Goal: Ask a question

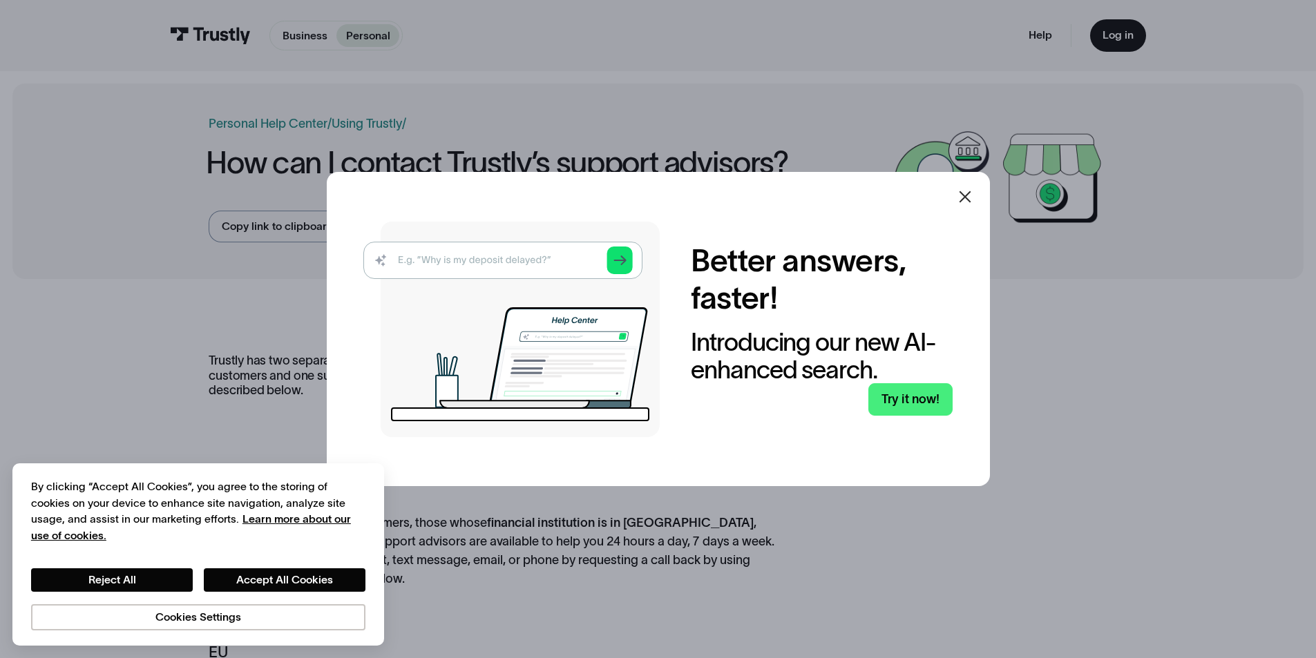
click at [973, 197] on icon at bounding box center [965, 197] width 17 height 17
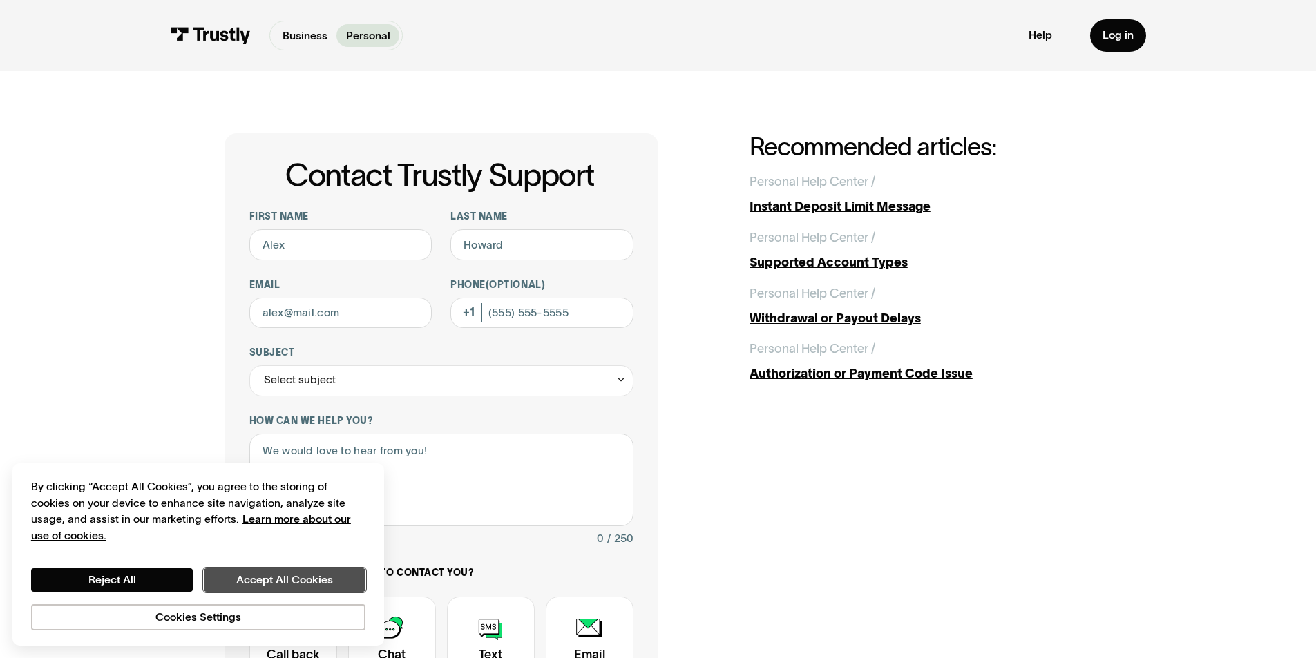
click at [318, 575] on button "Accept All Cookies" at bounding box center [285, 579] width 162 height 23
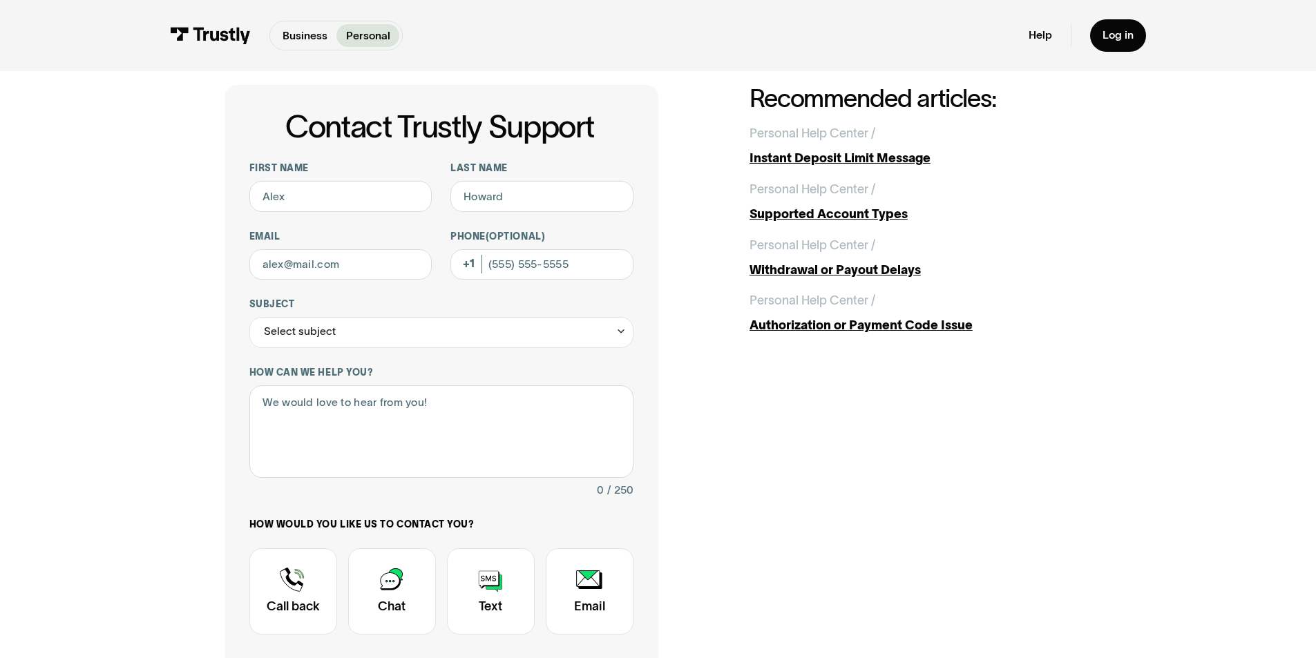
scroll to position [207, 0]
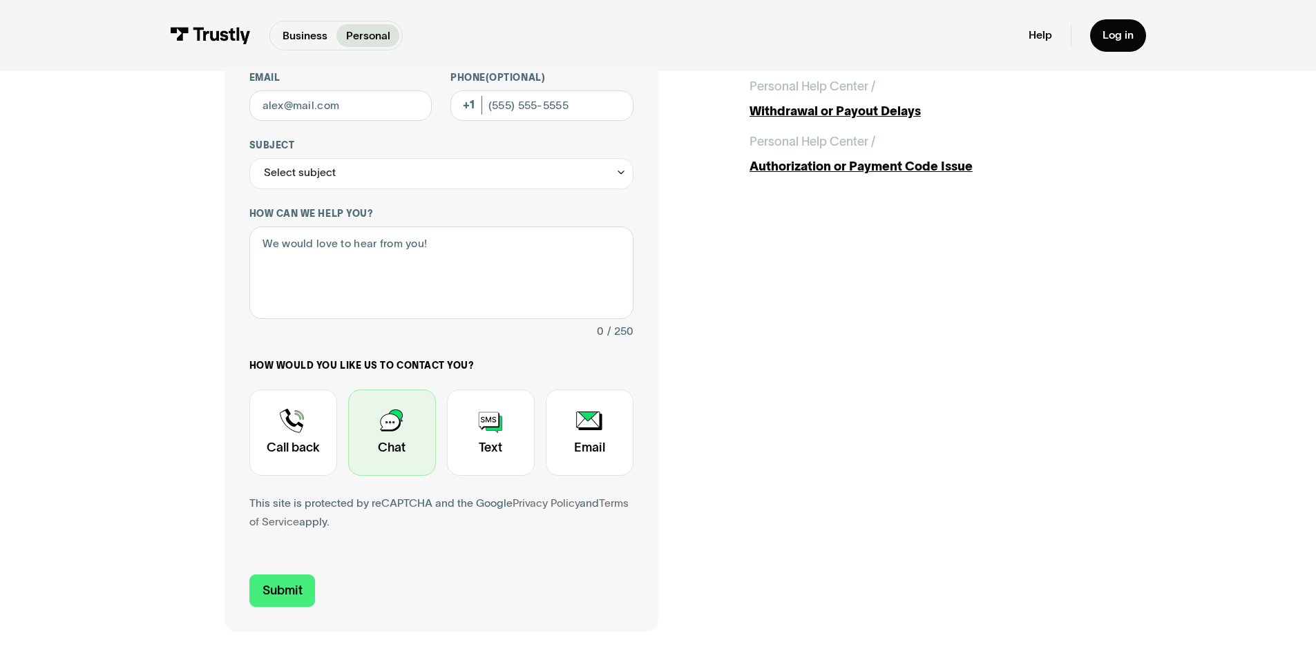
click at [402, 443] on div "Contact Trustly Support" at bounding box center [392, 433] width 88 height 86
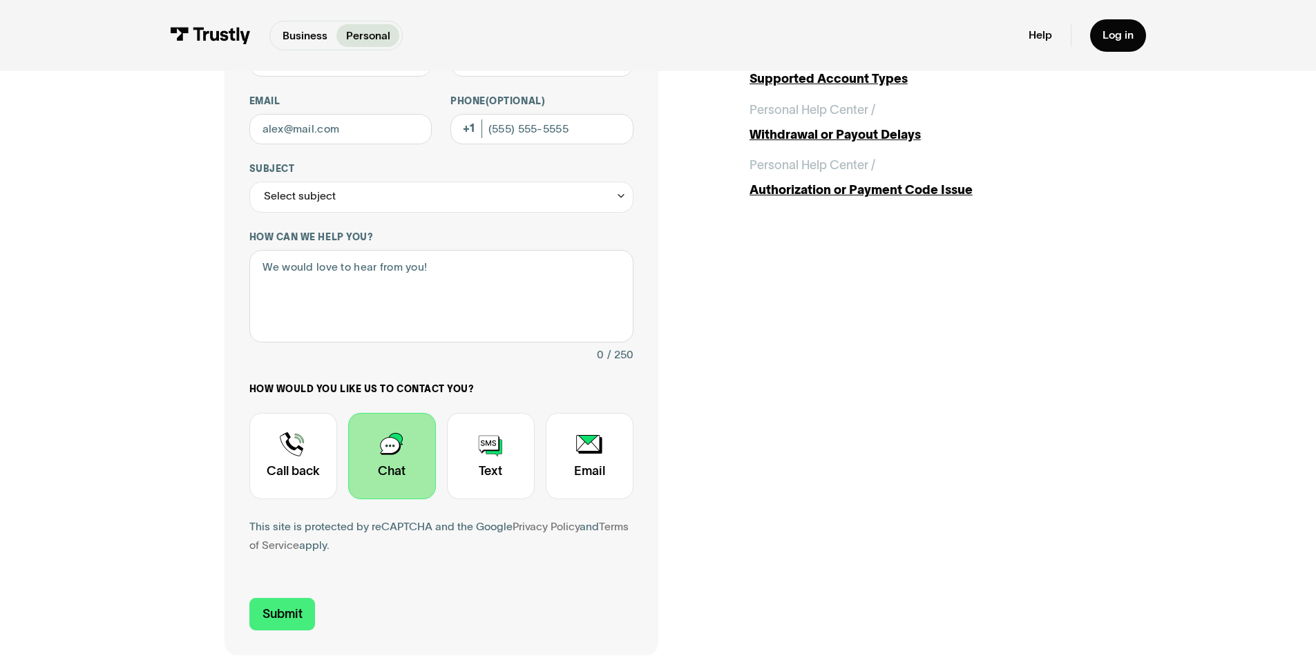
scroll to position [69, 0]
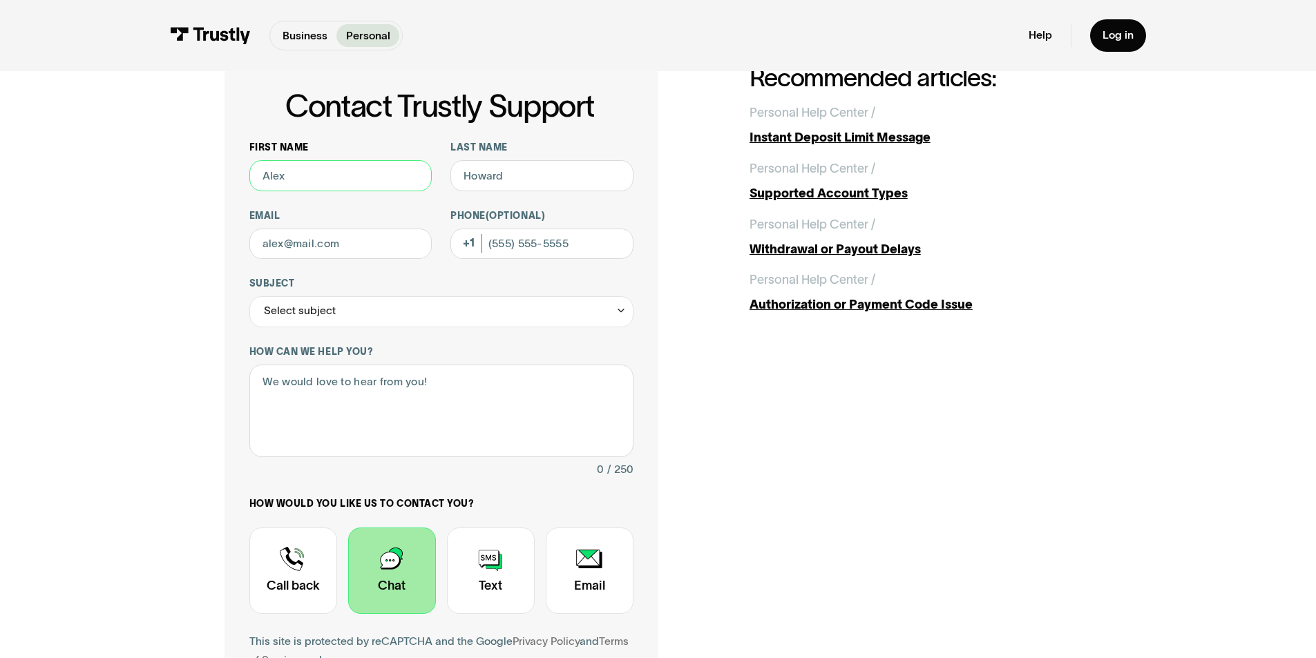
click at [355, 185] on input "First name" at bounding box center [340, 175] width 183 height 31
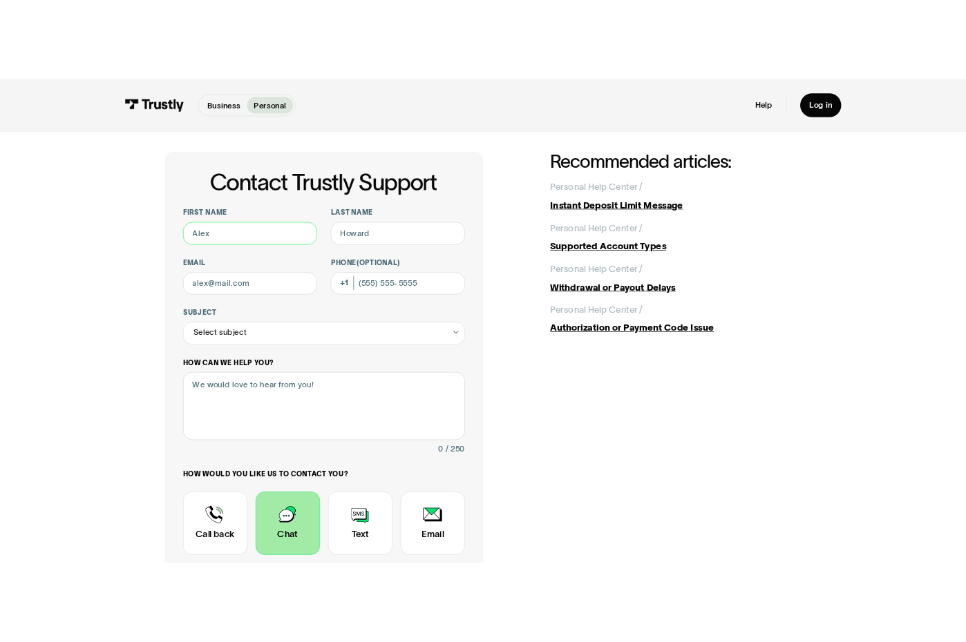
scroll to position [0, 0]
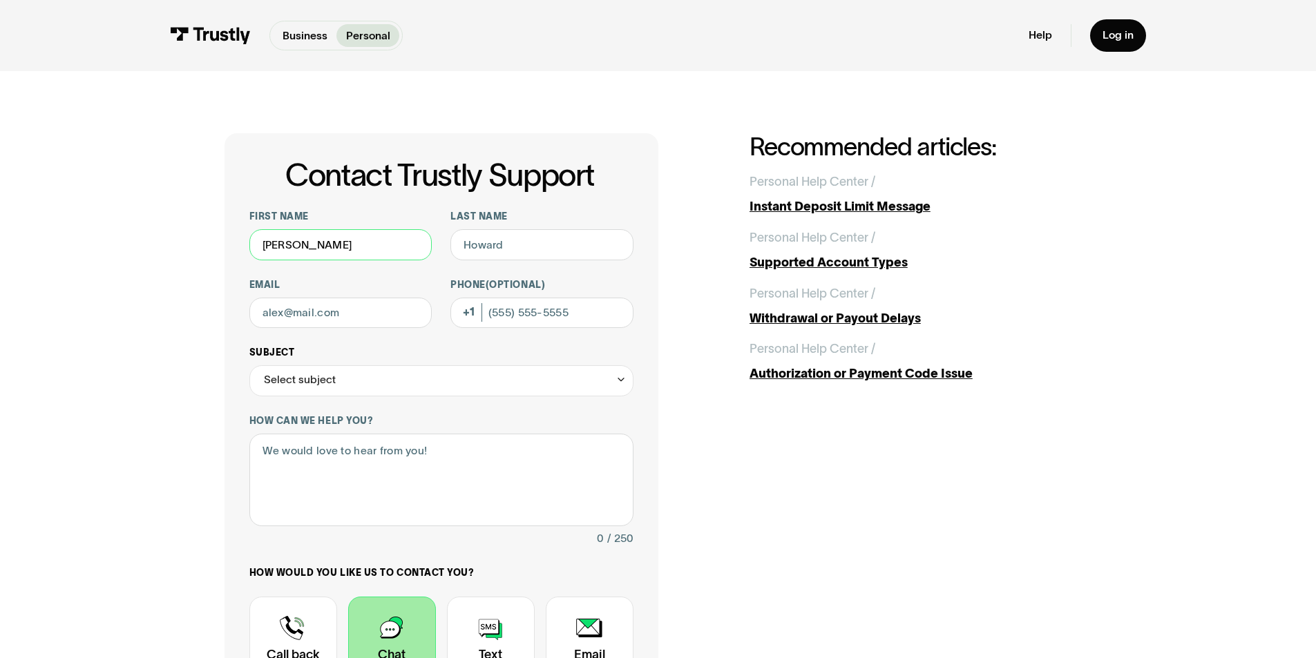
type input "[PERSON_NAME]"
click at [350, 314] on input "Email" at bounding box center [340, 313] width 183 height 31
click at [338, 307] on input "Email" at bounding box center [340, 313] width 183 height 31
type input "[EMAIL_ADDRESS][DOMAIN_NAME]"
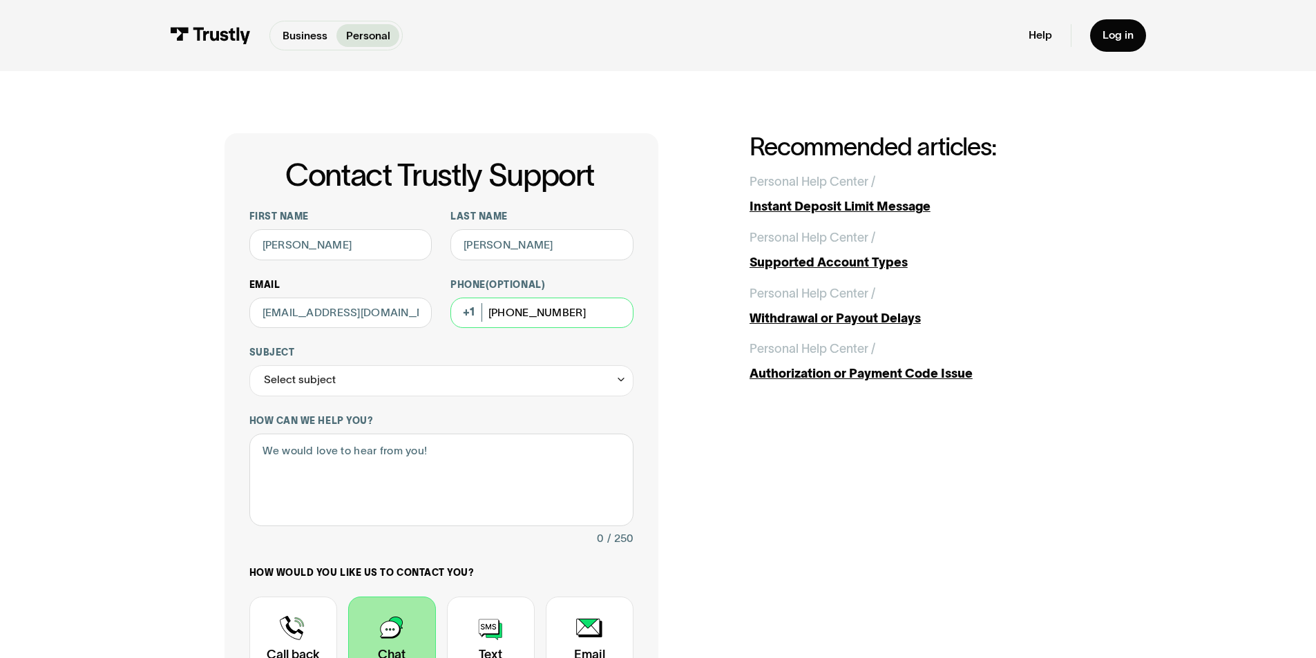
type input "[PHONE_NUMBER]"
click at [356, 376] on div "Select subject" at bounding box center [441, 380] width 384 height 31
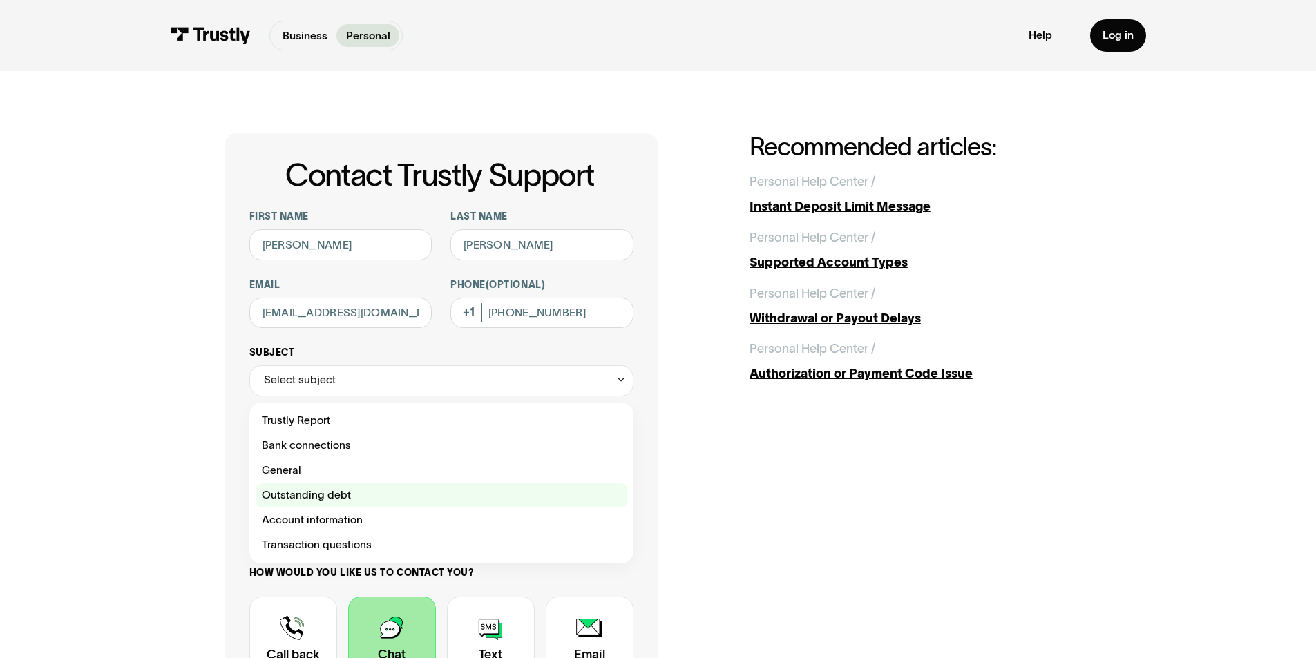
click at [353, 500] on div "Contact Trustly Support" at bounding box center [442, 496] width 372 height 25
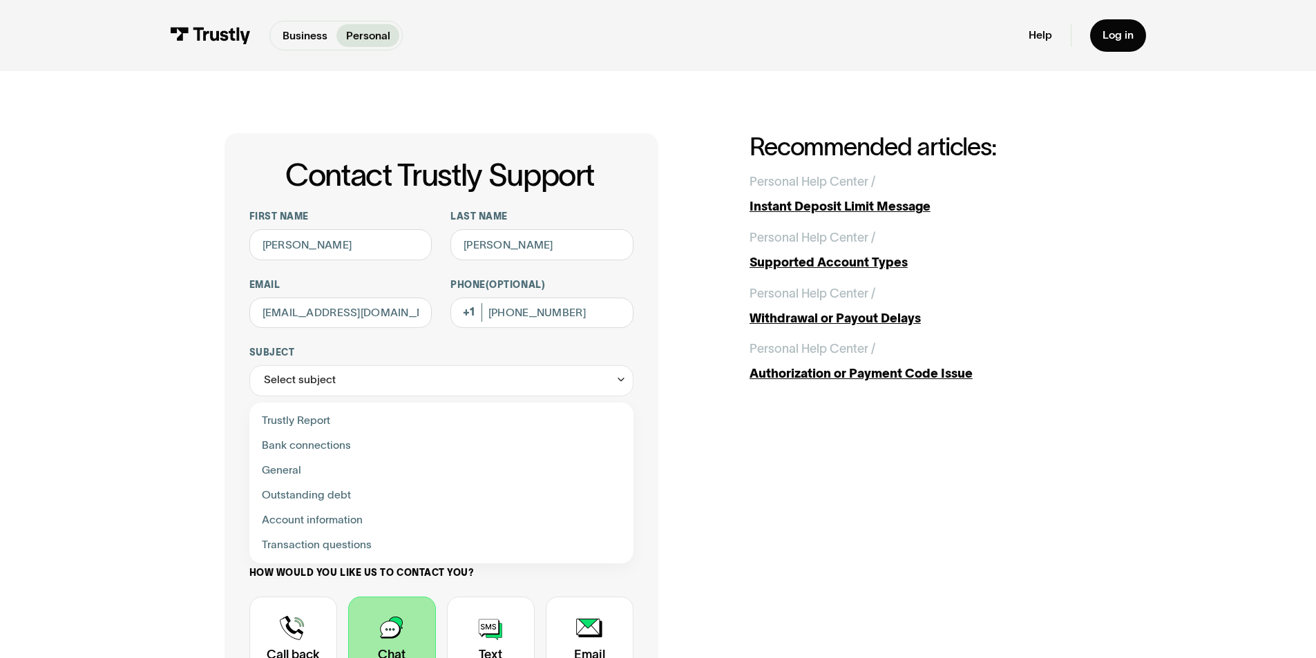
type input "**********"
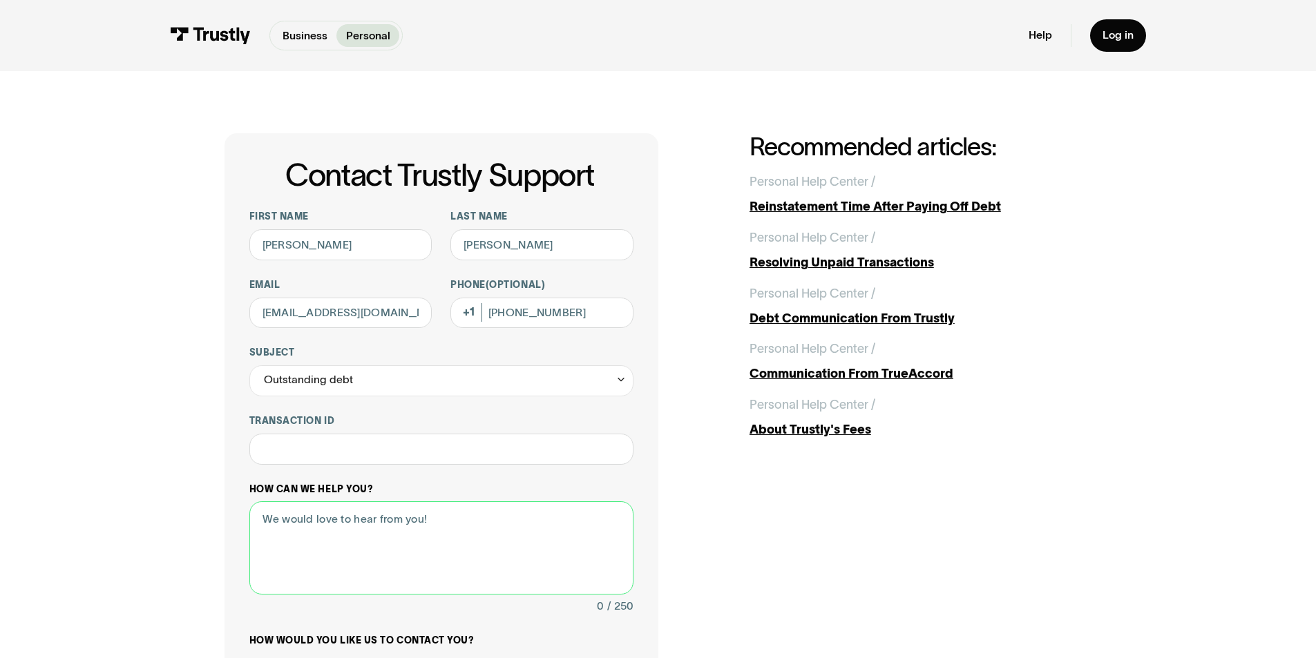
click at [414, 539] on textarea "How can we help you?" at bounding box center [441, 547] width 384 height 93
click at [393, 442] on input "Transaction ID" at bounding box center [441, 449] width 384 height 31
click at [374, 530] on textarea "How can we help you?" at bounding box center [441, 547] width 384 height 93
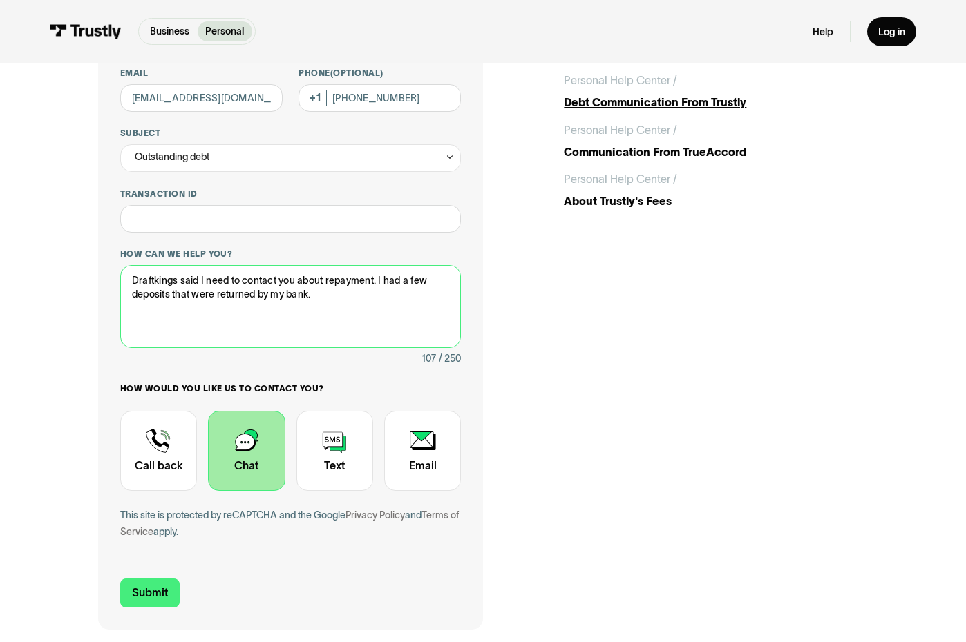
scroll to position [138, 0]
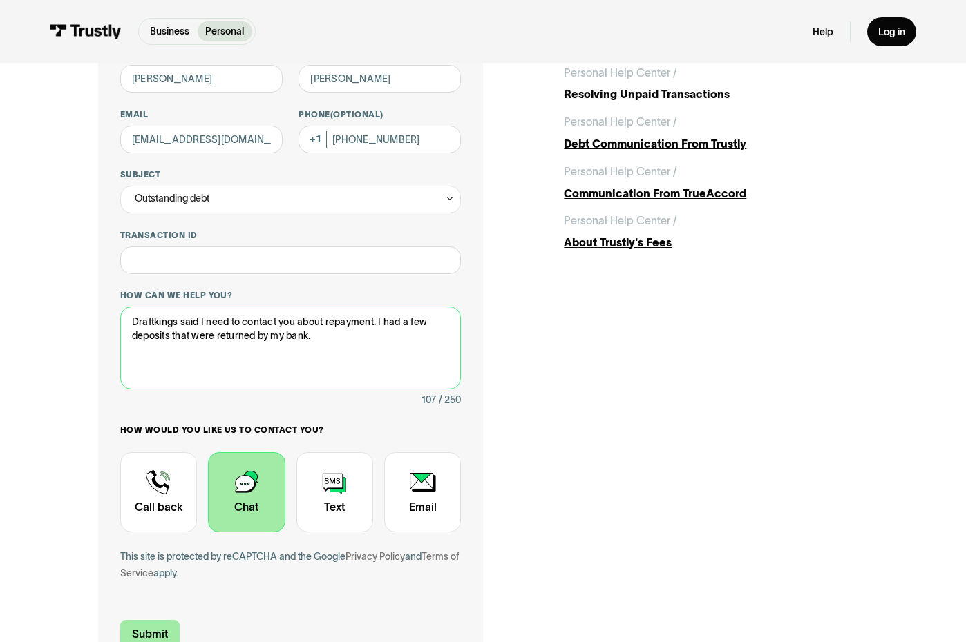
type textarea "Draftkings said I need to contact you about repayment. I had a few deposits tha…"
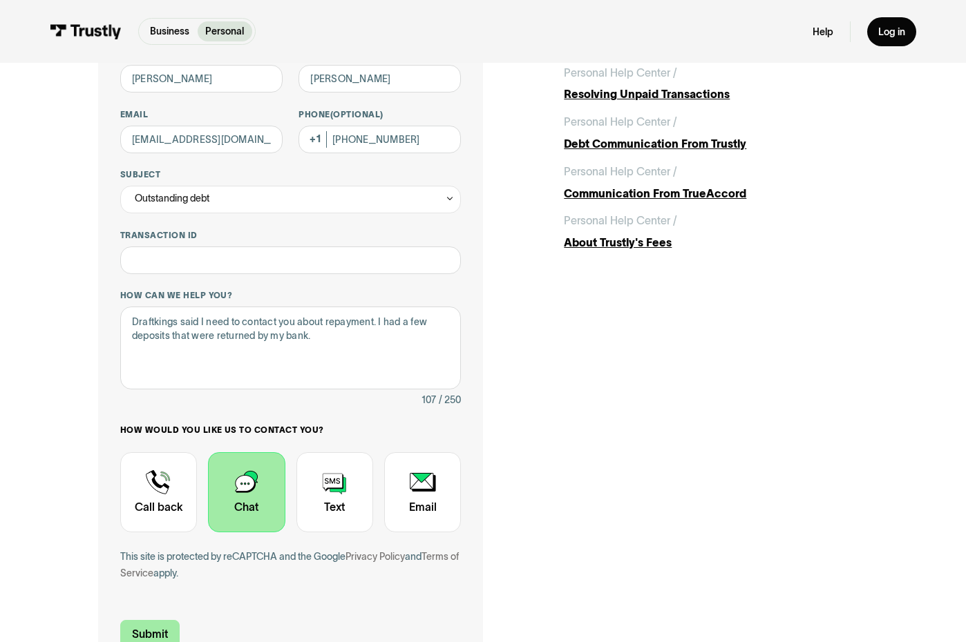
click at [150, 631] on input "Submit" at bounding box center [149, 634] width 59 height 29
type input "[PHONE_NUMBER]"
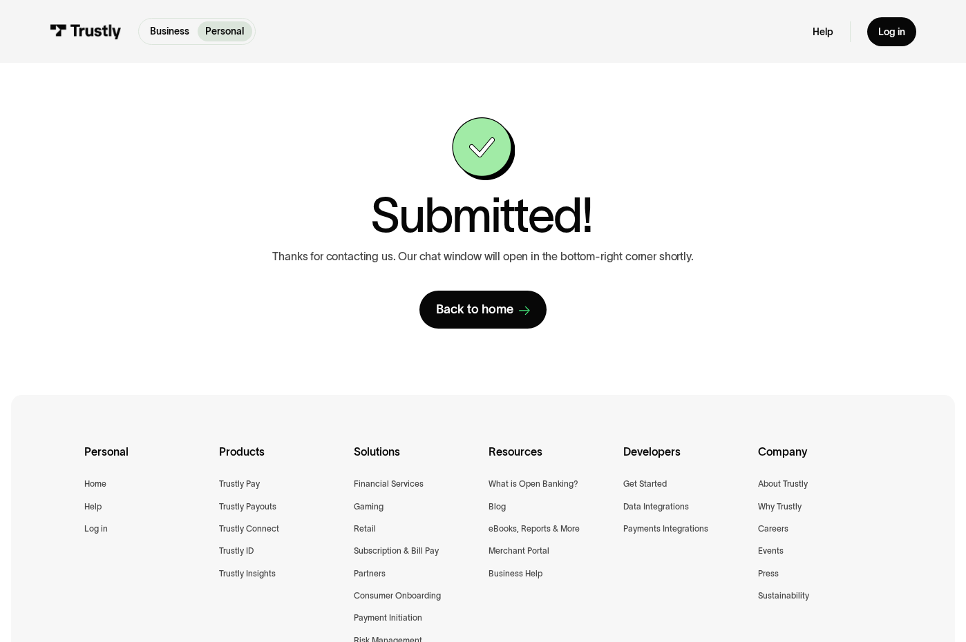
scroll to position [0, 0]
click at [487, 309] on div "Back to home" at bounding box center [474, 311] width 77 height 16
